Goal: Information Seeking & Learning: Learn about a topic

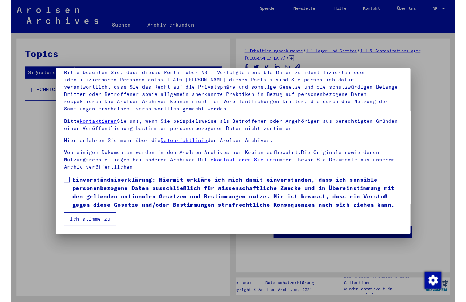
scroll to position [77, 0]
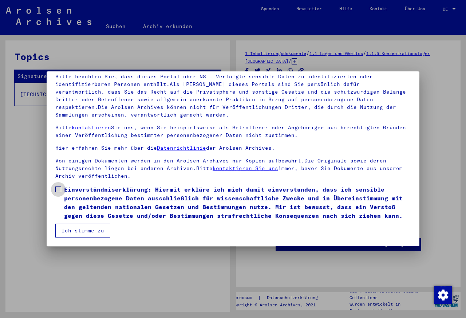
click at [61, 194] on label "Einverständniserklärung: Hiermit erkläre ich mich damit einverstanden, dass ich…" at bounding box center [232, 202] width 355 height 35
click at [89, 234] on button "Ich stimme zu" at bounding box center [82, 230] width 55 height 14
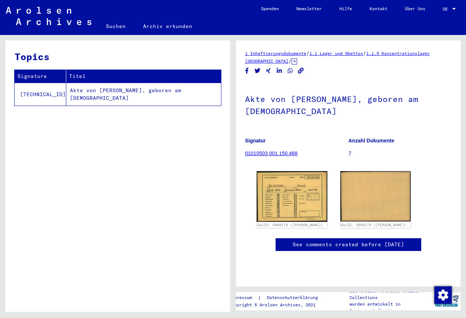
click at [302, 208] on img at bounding box center [291, 196] width 71 height 51
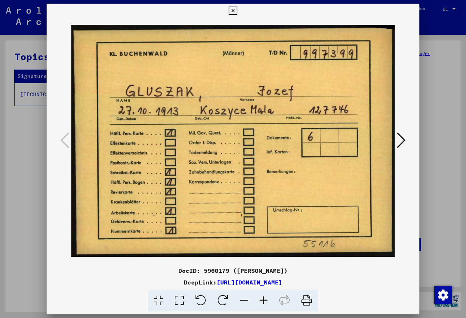
click at [372, 141] on icon at bounding box center [400, 139] width 9 height 17
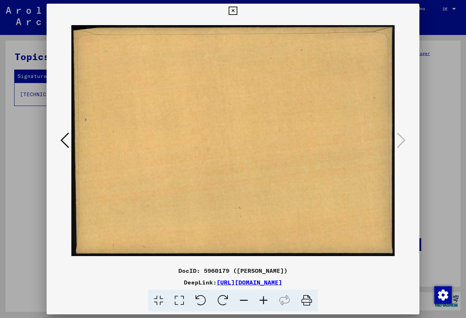
click at [372, 143] on icon at bounding box center [400, 139] width 9 height 17
click at [282, 254] on link "[URL][DOMAIN_NAME]" at bounding box center [248, 281] width 65 height 7
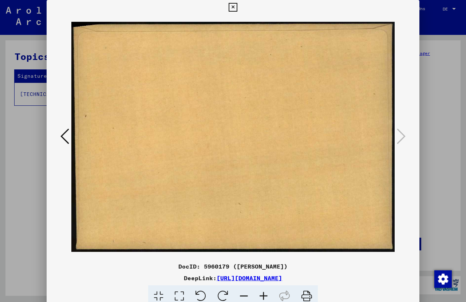
click at [237, 9] on icon at bounding box center [232, 7] width 8 height 9
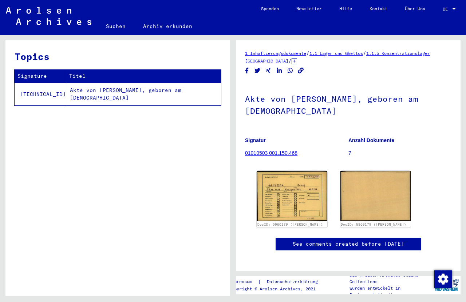
scroll to position [0, 0]
click at [296, 156] on link "01010503 001.150.468" at bounding box center [271, 153] width 52 height 6
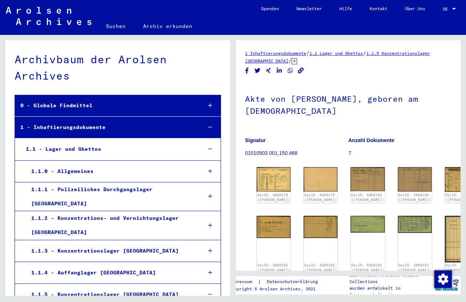
click at [304, 196] on link "DocID: 5960179 ([PERSON_NAME])" at bounding box center [320, 197] width 33 height 9
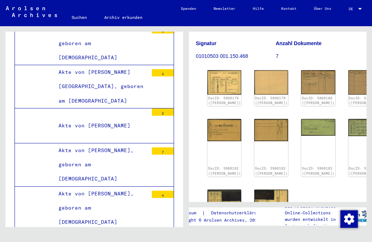
scroll to position [89, 3]
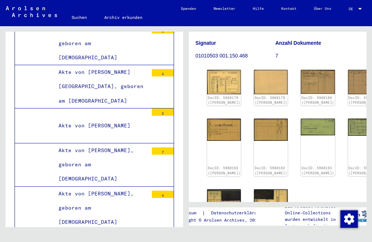
click at [216, 189] on img at bounding box center [224, 211] width 34 height 44
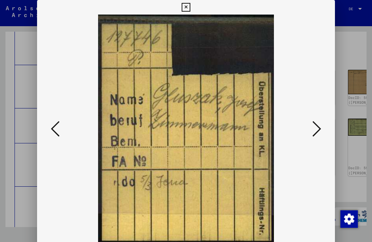
click at [192, 3] on button at bounding box center [186, 7] width 13 height 15
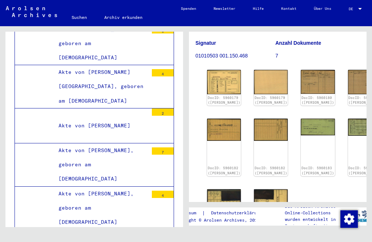
click at [254, 189] on img at bounding box center [271, 210] width 34 height 43
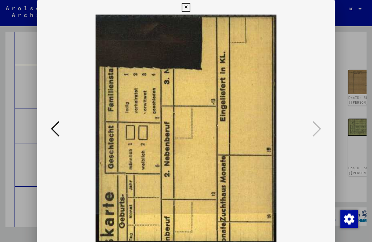
click at [192, 8] on button at bounding box center [186, 7] width 13 height 15
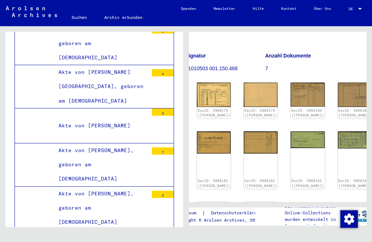
scroll to position [76, 13]
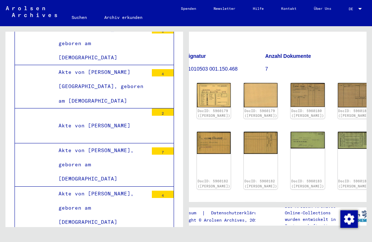
click at [339, 179] on link "DocID: 5960183 ([PERSON_NAME])" at bounding box center [355, 183] width 33 height 9
click at [244, 206] on img at bounding box center [261, 223] width 34 height 43
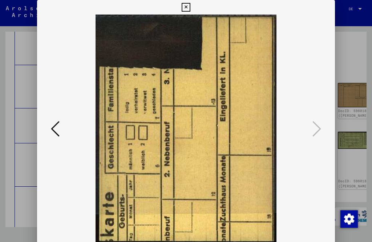
click at [238, 147] on img at bounding box center [186, 129] width 248 height 229
click at [313, 136] on icon at bounding box center [317, 128] width 9 height 17
click at [60, 129] on icon at bounding box center [55, 128] width 9 height 17
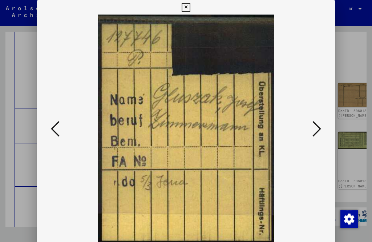
click at [190, 10] on icon at bounding box center [186, 7] width 8 height 9
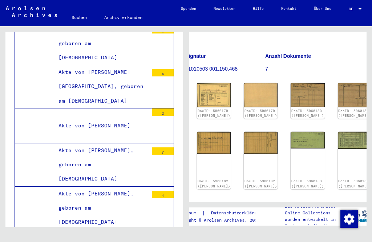
click at [211, 146] on div "DocID: 5960182 ([PERSON_NAME])" at bounding box center [214, 160] width 34 height 57
click at [210, 136] on img at bounding box center [214, 143] width 34 height 22
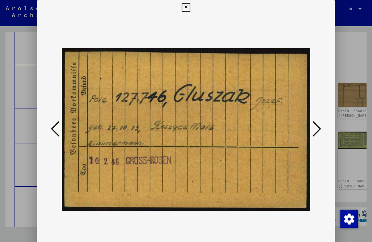
click at [311, 131] on button at bounding box center [317, 129] width 13 height 21
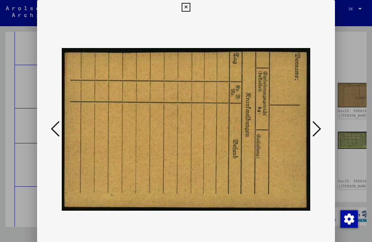
click at [311, 132] on button at bounding box center [317, 129] width 13 height 21
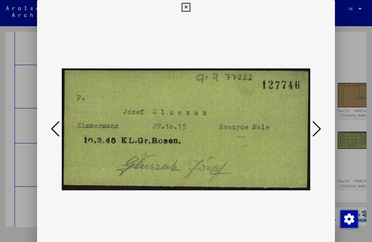
click at [311, 134] on button at bounding box center [317, 129] width 13 height 21
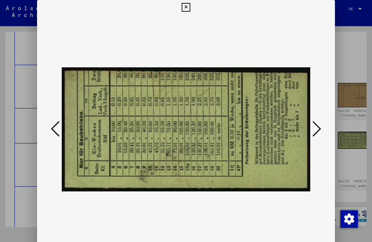
click at [313, 132] on icon at bounding box center [317, 128] width 9 height 17
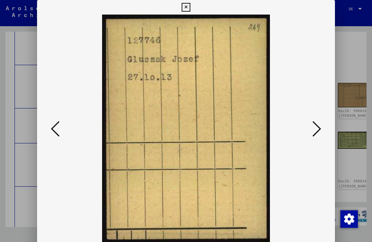
click at [313, 133] on icon at bounding box center [317, 128] width 9 height 17
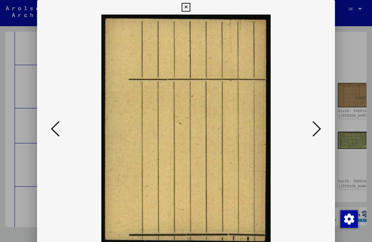
click at [313, 132] on icon at bounding box center [317, 128] width 9 height 17
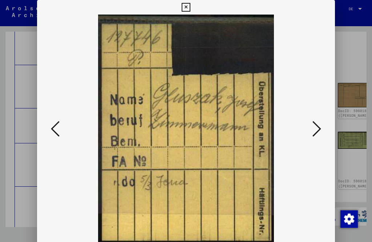
click at [313, 132] on icon at bounding box center [317, 128] width 9 height 17
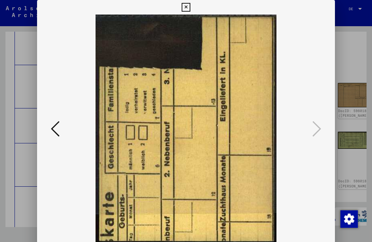
click at [313, 133] on icon at bounding box center [317, 128] width 9 height 17
click at [192, 5] on button at bounding box center [186, 7] width 13 height 15
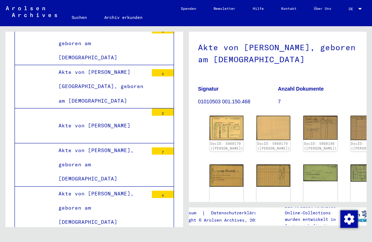
scroll to position [43, 0]
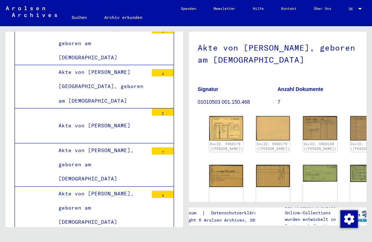
click at [221, 142] on link "DocID: 5960179 ([PERSON_NAME])" at bounding box center [226, 146] width 33 height 9
